Goal: Information Seeking & Learning: Learn about a topic

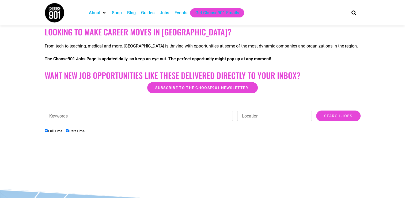
scroll to position [64, 0]
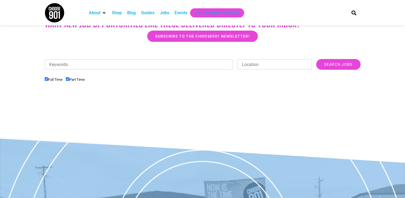
scroll to position [145, 0]
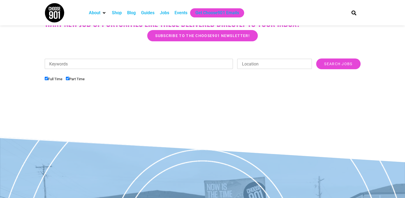
click at [262, 61] on input "Location" at bounding box center [274, 64] width 75 height 10
click at [69, 78] on input "Part Time" at bounding box center [67, 78] width 3 height 3
checkbox input "false"
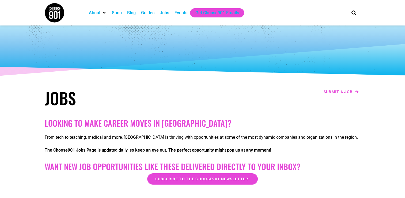
scroll to position [0, 0]
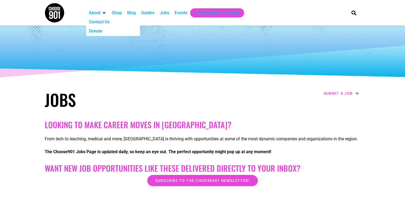
click at [61, 14] on img at bounding box center [54, 13] width 20 height 20
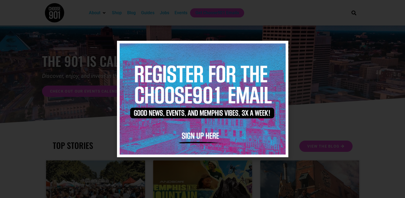
click at [279, 48] on icon "Close" at bounding box center [281, 48] width 4 height 4
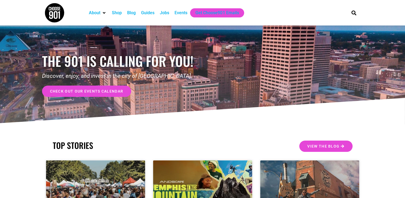
click at [161, 11] on div "Jobs" at bounding box center [164, 13] width 9 height 6
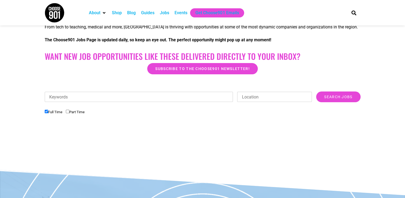
scroll to position [107, 0]
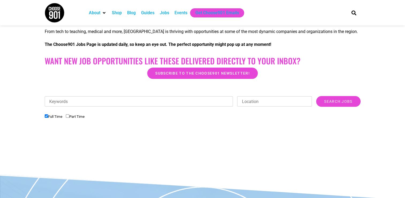
click at [69, 118] on label "Part Time" at bounding box center [75, 116] width 19 height 4
click at [69, 118] on input "Part Time" at bounding box center [67, 115] width 3 height 3
checkbox input "true"
click at [36, 77] on section "Looking to make career moves in Memphis? From tech to teaching, medical and mor…" at bounding box center [202, 85] width 405 height 151
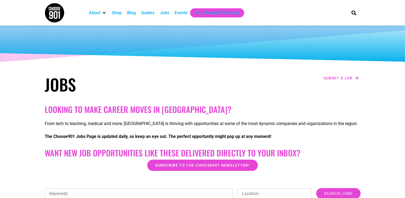
scroll to position [0, 0]
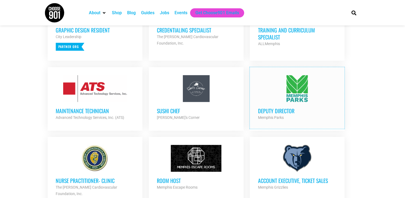
scroll to position [295, 0]
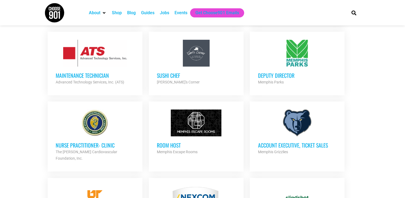
click at [299, 133] on div at bounding box center [297, 122] width 79 height 27
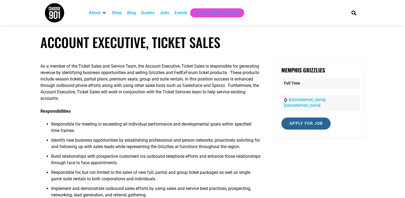
click at [297, 118] on input "Apply for job" at bounding box center [306, 123] width 49 height 12
